Goal: Task Accomplishment & Management: Complete application form

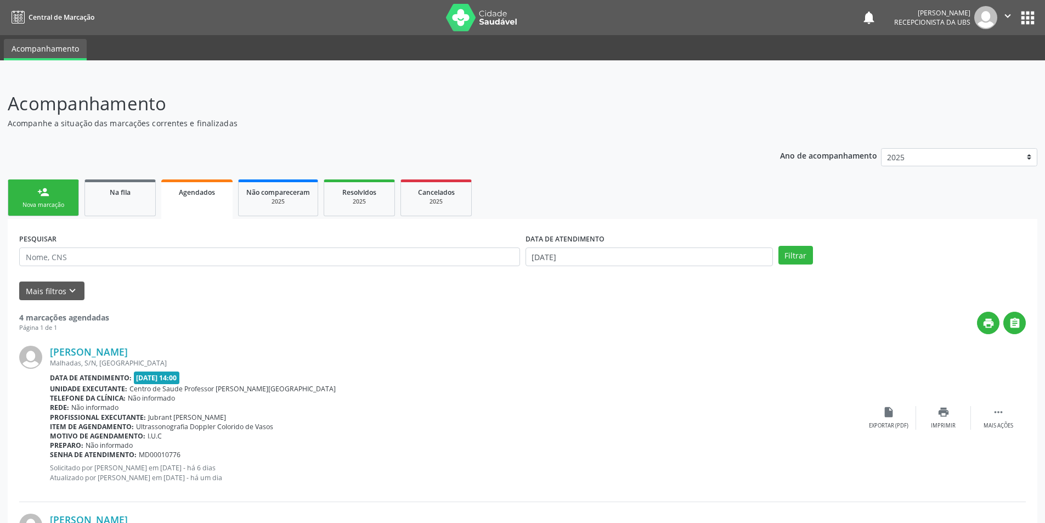
click at [47, 197] on div "person_add" at bounding box center [43, 192] width 12 height 12
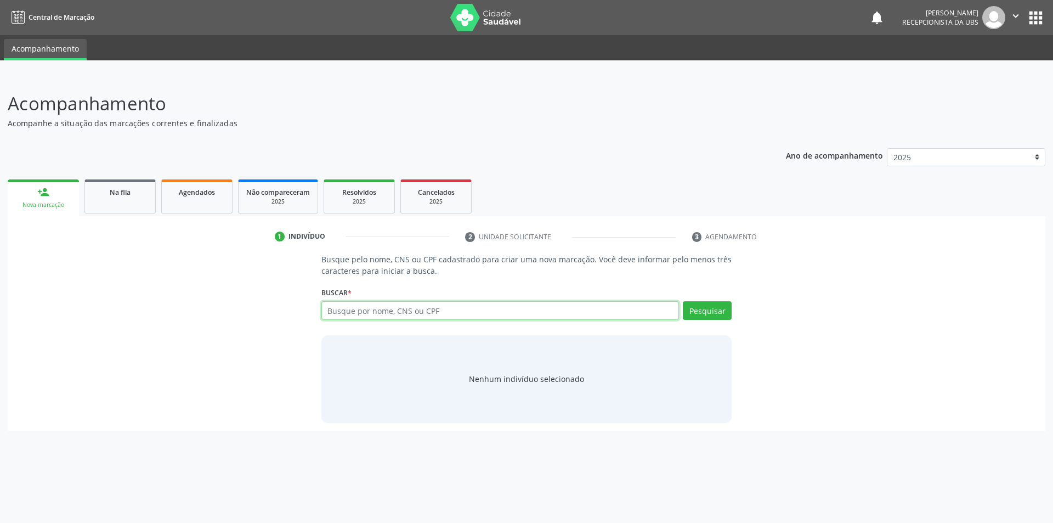
click at [344, 310] on input "text" at bounding box center [500, 310] width 358 height 19
type input "706207702047870"
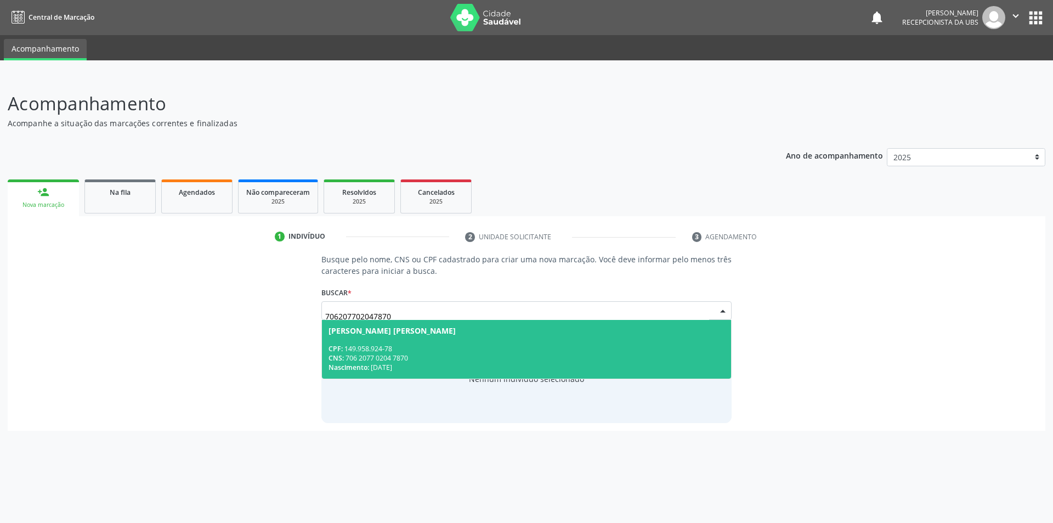
click at [336, 319] on div "706207702047870 [PERSON_NAME] [PERSON_NAME] CPF: 149.958.924-78 CNS: 706 2077 0…" at bounding box center [526, 314] width 411 height 26
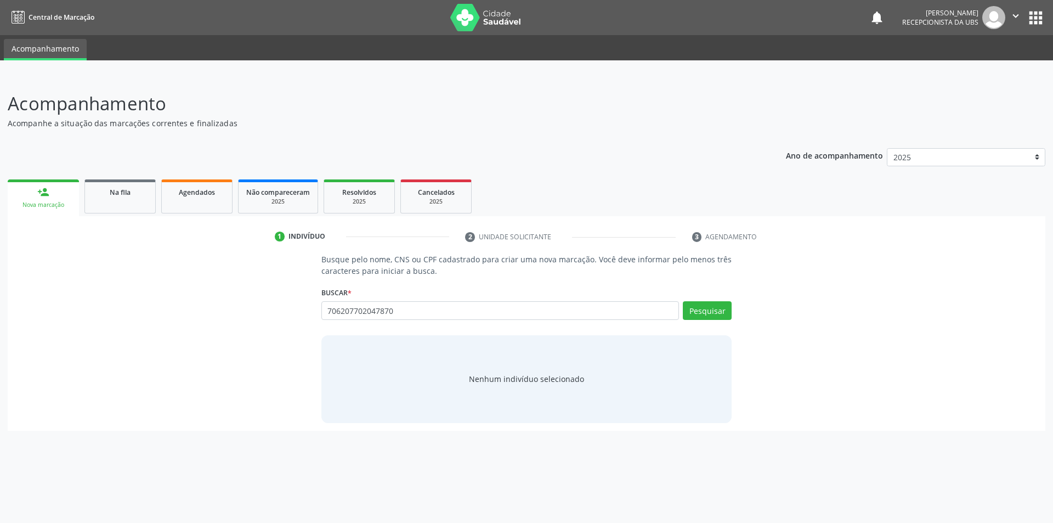
drag, startPoint x: 336, startPoint y: 319, endPoint x: 338, endPoint y: 334, distance: 14.9
click at [338, 323] on div "706207702047870 [PERSON_NAME] [PERSON_NAME] CPF: 149.958.924-78 CNS: 706 2077 0…" at bounding box center [526, 314] width 411 height 26
click at [338, 334] on div "Busque pelo nome, CNS ou CPF cadastrado para criar uma nova marcação. Você deve…" at bounding box center [527, 337] width 426 height 169
click at [699, 309] on button "Pesquisar" at bounding box center [707, 310] width 49 height 19
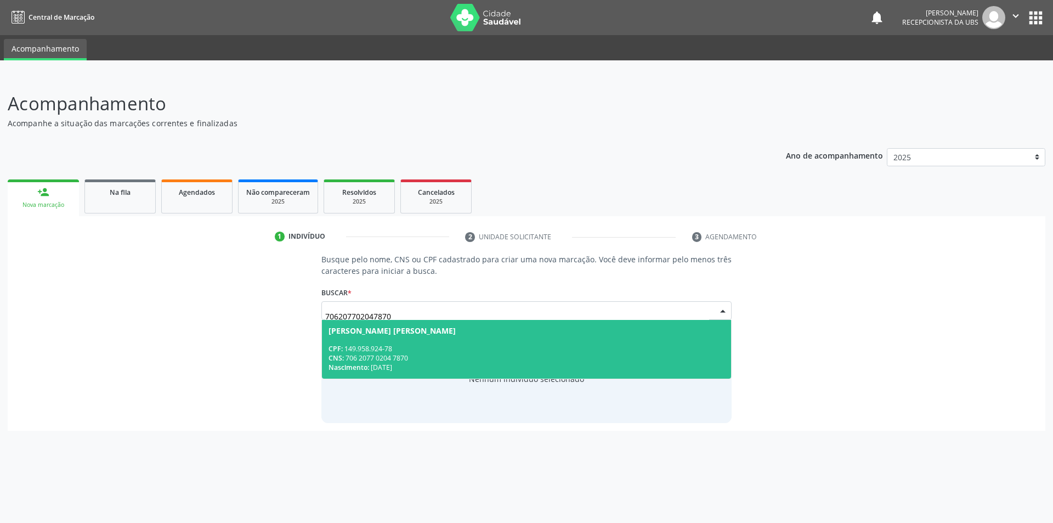
click at [395, 346] on div "CPF: 149.958.924-78" at bounding box center [527, 348] width 397 height 9
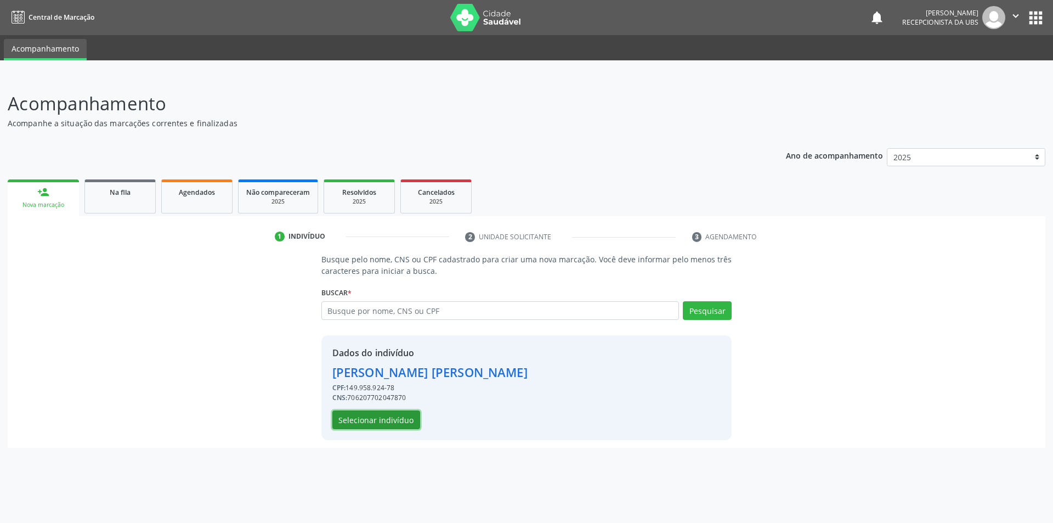
click at [377, 421] on button "Selecionar indivíduo" at bounding box center [376, 419] width 88 height 19
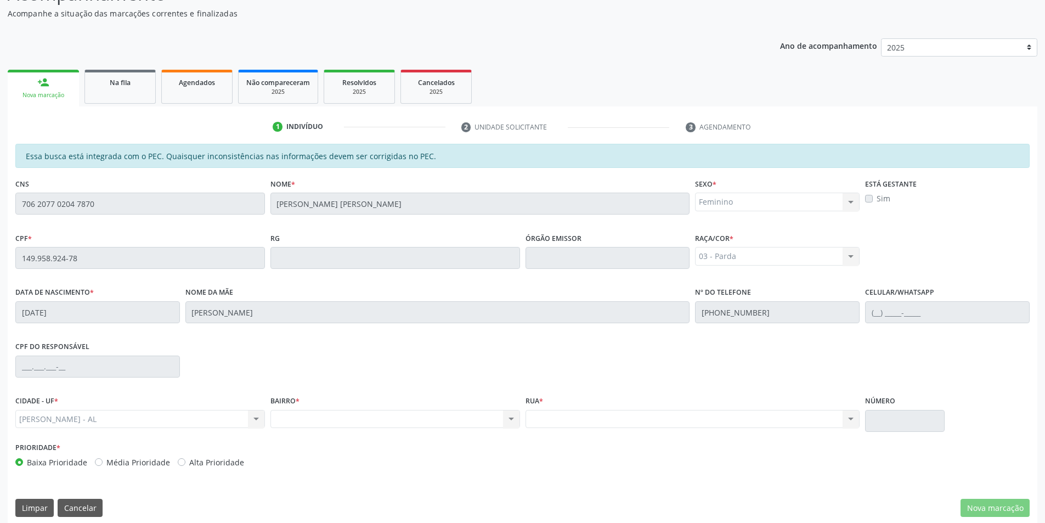
scroll to position [119, 0]
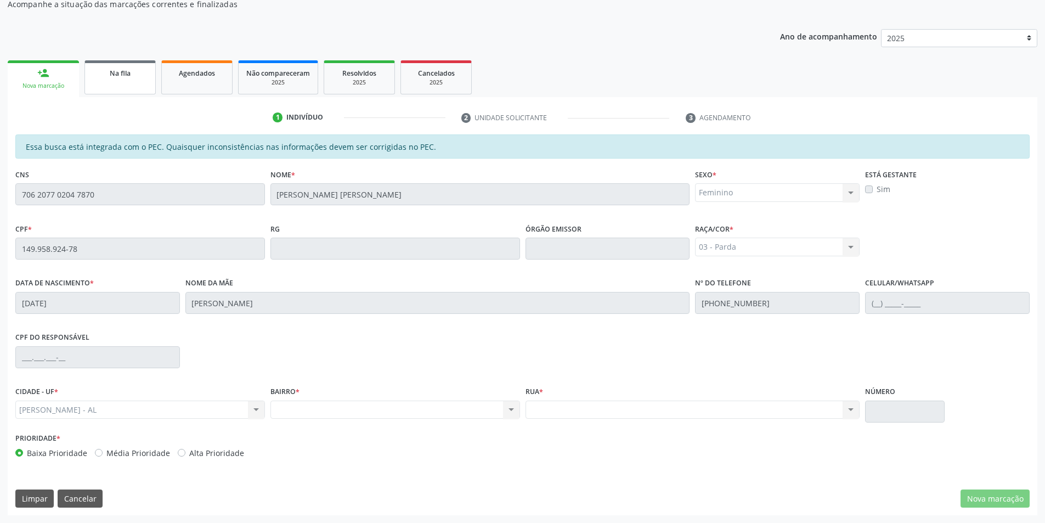
click at [124, 72] on span "Na fila" at bounding box center [120, 73] width 21 height 9
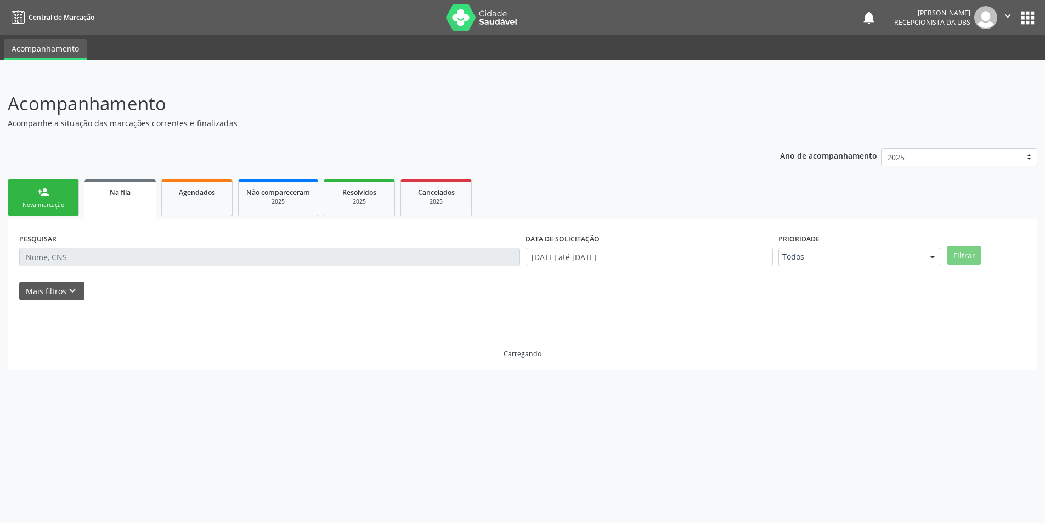
scroll to position [0, 0]
click at [187, 77] on div "Acompanhamento Acompanhe a situação das marcações correntes e finalizadas Relat…" at bounding box center [526, 299] width 1053 height 447
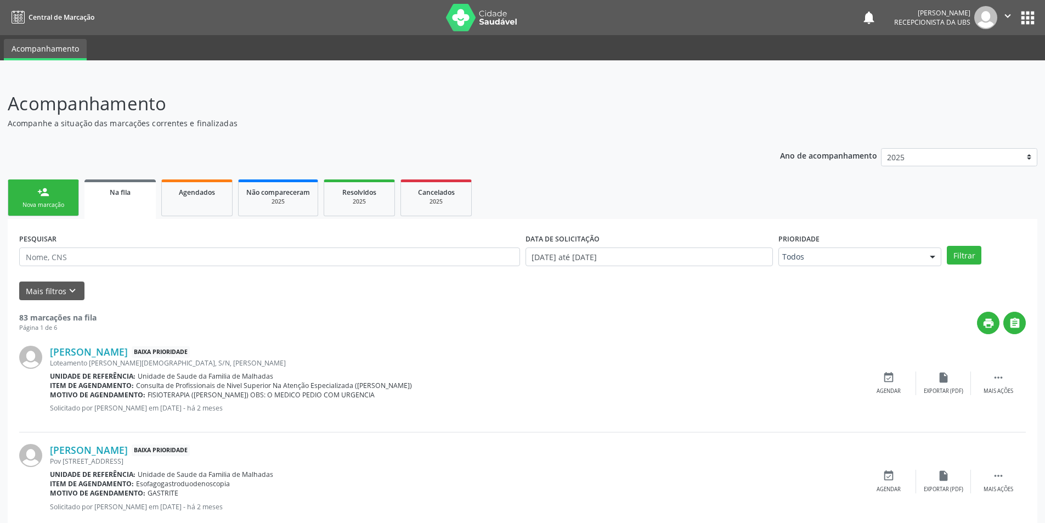
click at [54, 201] on div "Nova marcação" at bounding box center [43, 205] width 55 height 8
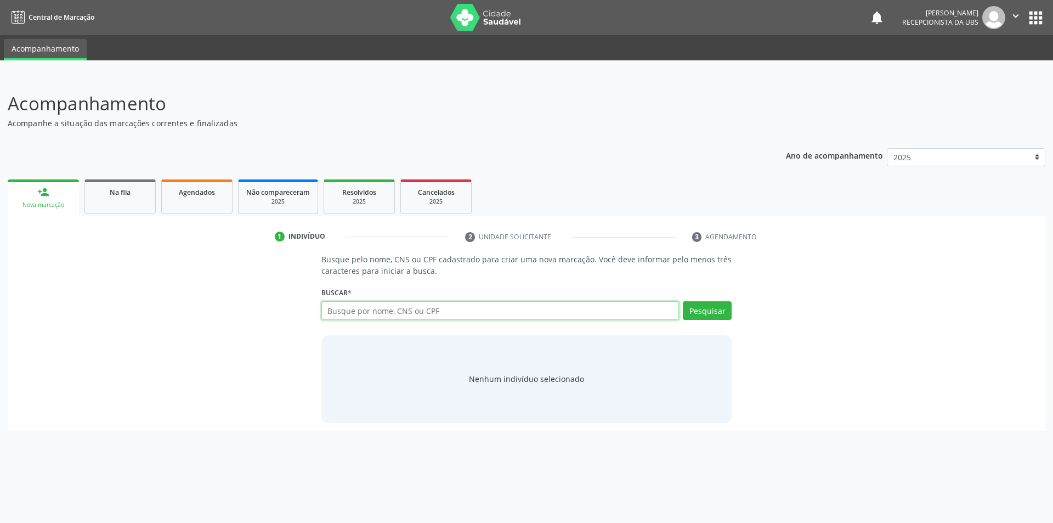
click at [385, 309] on input "text" at bounding box center [500, 310] width 358 height 19
type input "700008543139702"
click at [711, 307] on button "Pesquisar" at bounding box center [707, 310] width 49 height 19
type input "700008543139702"
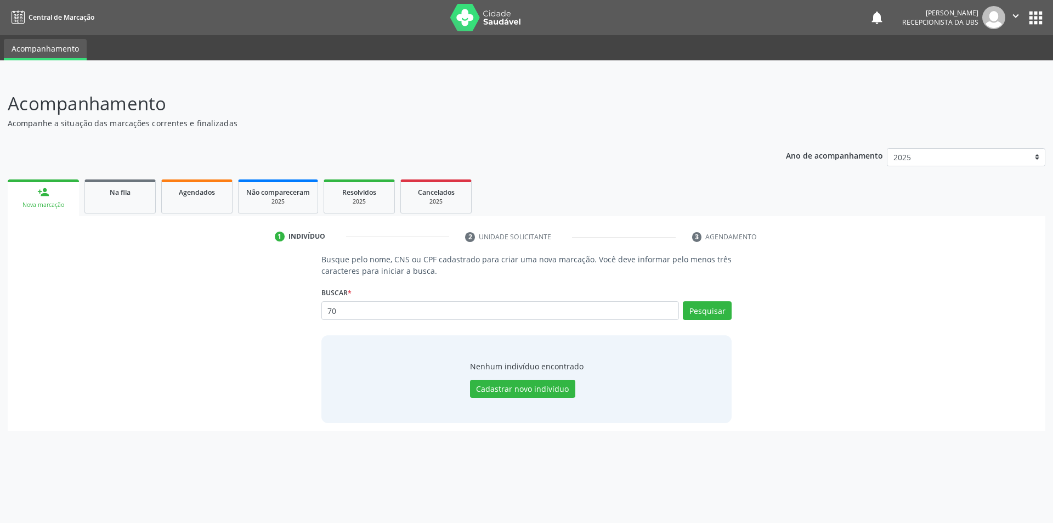
type input "7"
type input "78771439404"
click at [719, 311] on button "Pesquisar" at bounding box center [707, 310] width 49 height 19
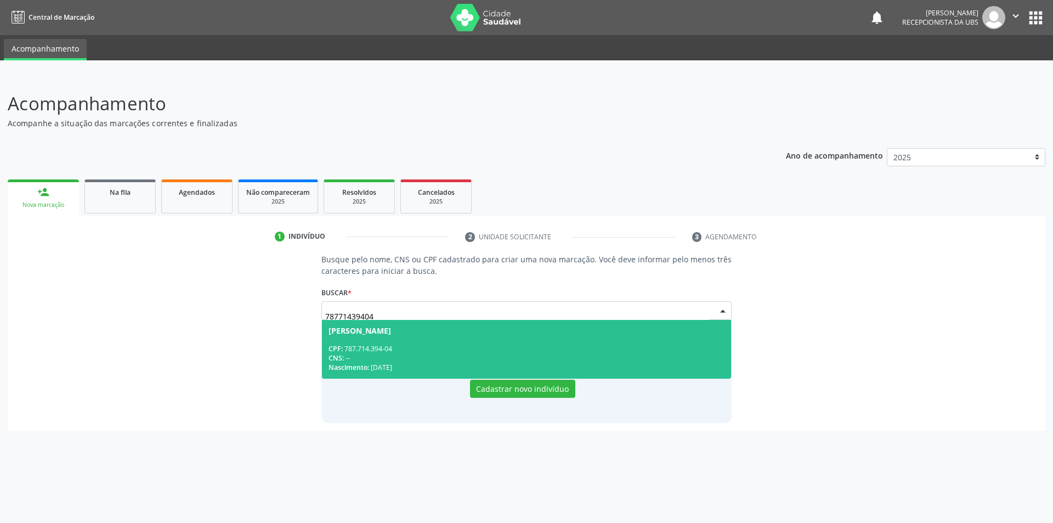
click at [351, 351] on div "CPF: 787.714.394-04" at bounding box center [527, 348] width 397 height 9
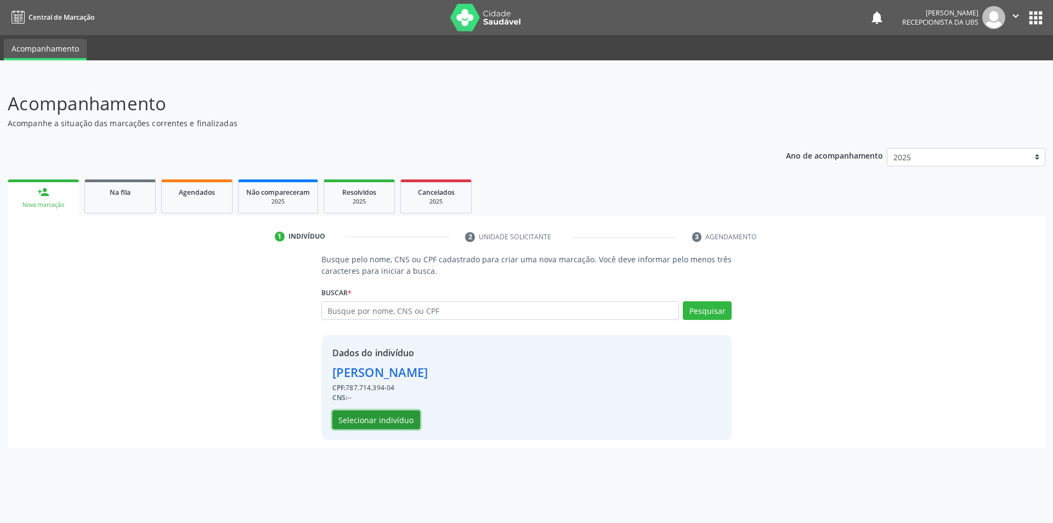
click at [373, 421] on button "Selecionar indivíduo" at bounding box center [376, 419] width 88 height 19
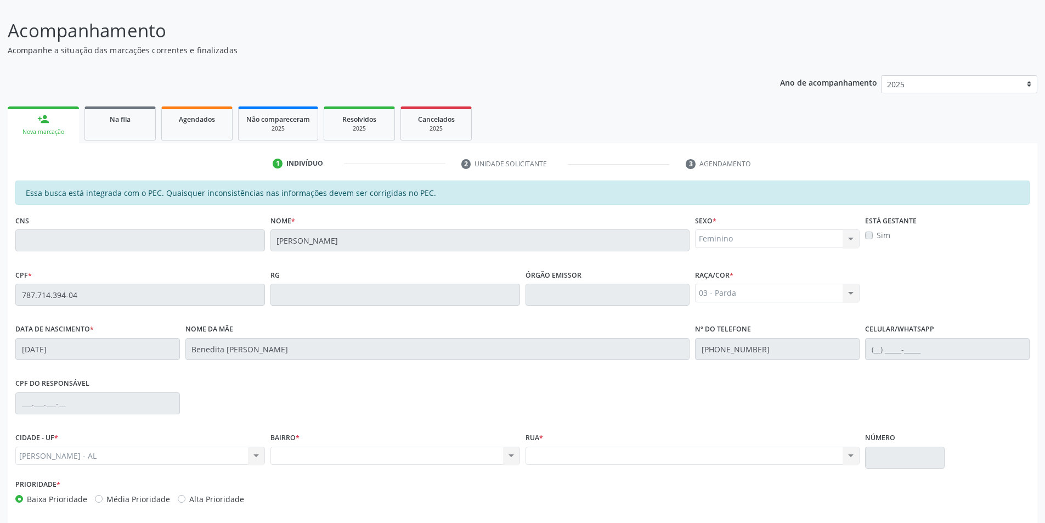
scroll to position [119, 0]
